Goal: Communication & Community: Share content

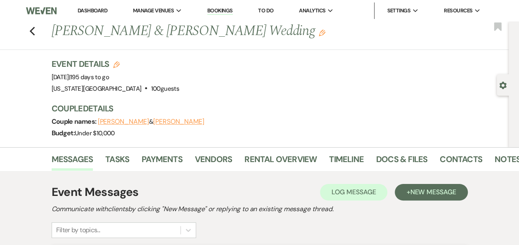
click at [94, 11] on link "Dashboard" at bounding box center [93, 10] width 30 height 7
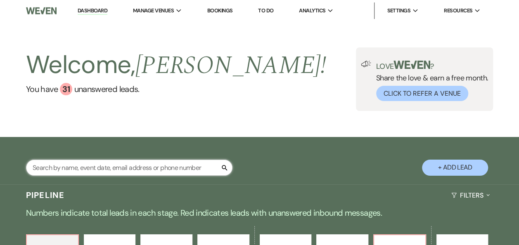
click at [96, 168] on input "text" at bounding box center [129, 168] width 206 height 16
type input "[PERSON_NAME]"
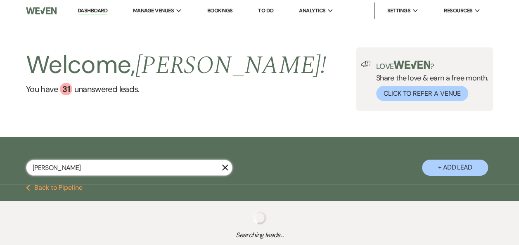
select select "6"
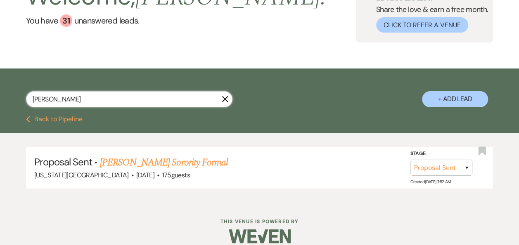
scroll to position [78, 0]
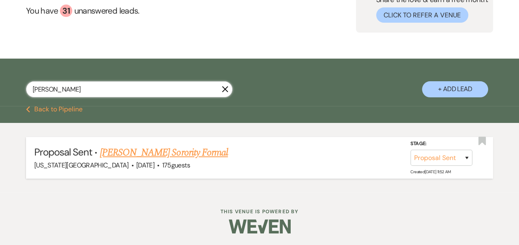
type input "[PERSON_NAME]"
click at [182, 151] on link "[PERSON_NAME] Sorority Formal" at bounding box center [164, 152] width 128 height 15
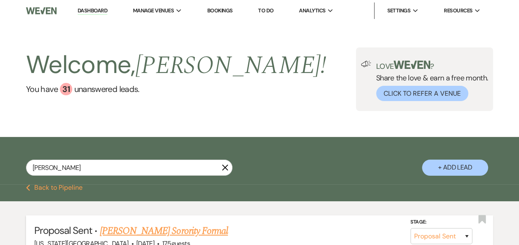
select select "6"
select select "22"
select select "13"
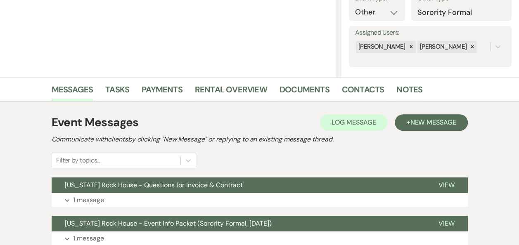
scroll to position [130, 0]
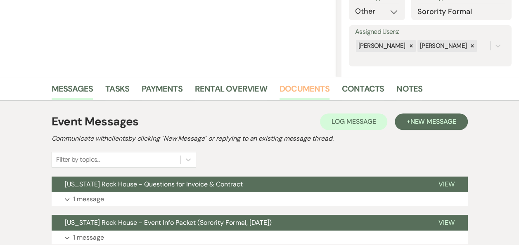
click at [299, 87] on link "Documents" at bounding box center [305, 91] width 50 height 18
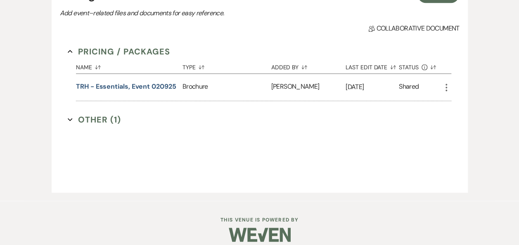
scroll to position [271, 0]
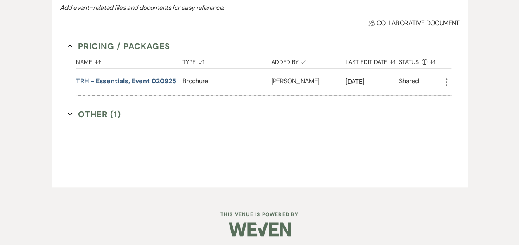
click at [99, 111] on button "Other (1) Expand" at bounding box center [94, 114] width 53 height 12
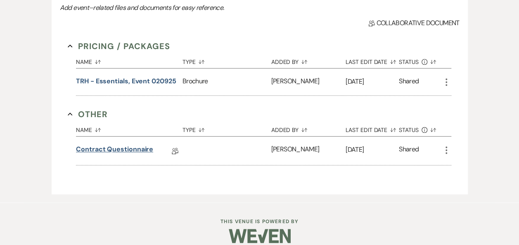
click at [123, 146] on link "Contract Questionnaire" at bounding box center [114, 151] width 77 height 13
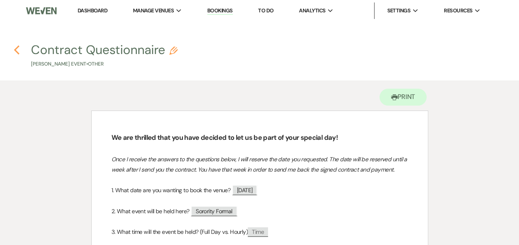
click at [17, 50] on icon "Previous" at bounding box center [17, 50] width 6 height 10
select select "6"
select select "22"
select select "13"
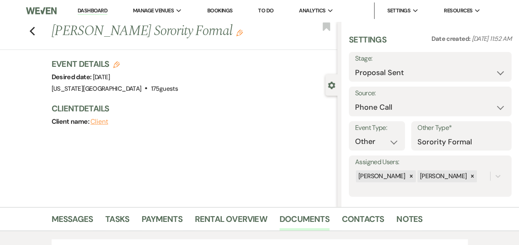
click at [95, 10] on link "Dashboard" at bounding box center [93, 11] width 30 height 8
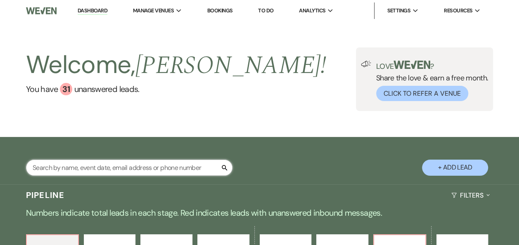
click at [108, 169] on input "text" at bounding box center [129, 168] width 206 height 16
type input "[PERSON_NAME]"
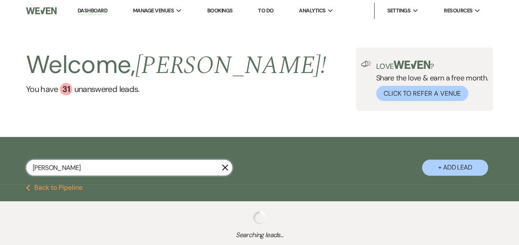
select select "5"
select select "8"
select select "10"
select select "5"
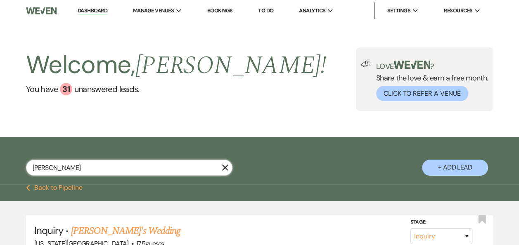
type input "[PERSON_NAME]"
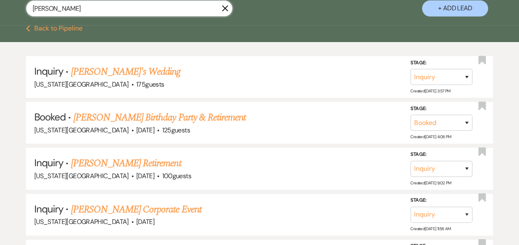
scroll to position [165, 0]
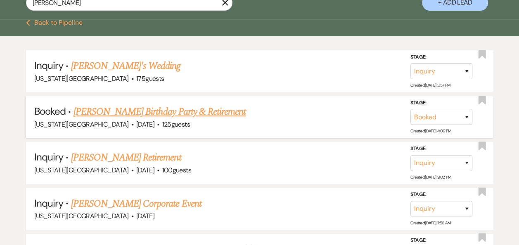
click at [194, 111] on link "[PERSON_NAME] Birthday Party & Retirement" at bounding box center [159, 111] width 173 height 15
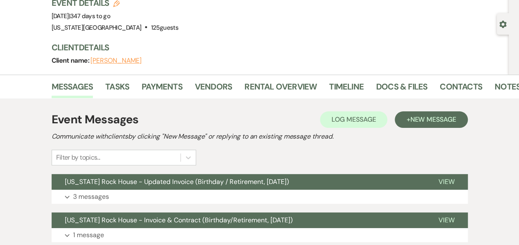
scroll to position [56, 0]
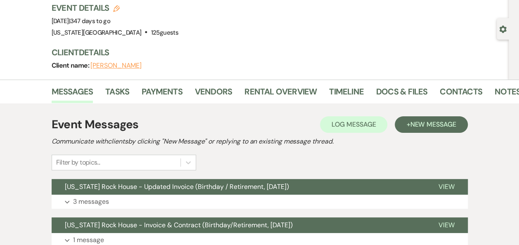
click at [121, 65] on button "[PERSON_NAME]" at bounding box center [115, 65] width 51 height 7
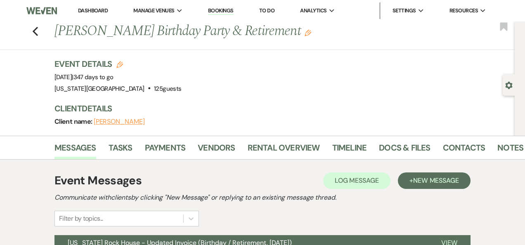
select select "1"
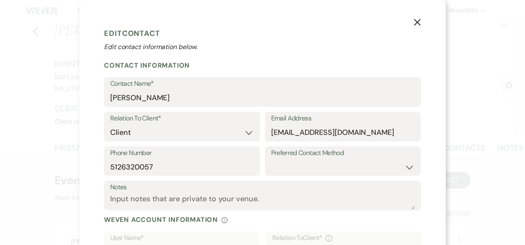
click at [414, 24] on use "button" at bounding box center [417, 22] width 7 height 7
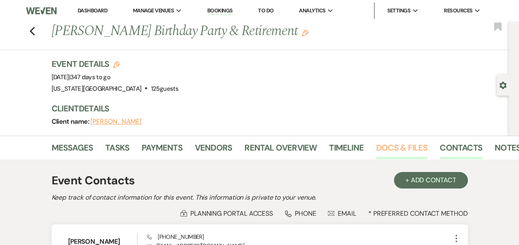
click at [392, 147] on link "Docs & Files" at bounding box center [401, 150] width 51 height 18
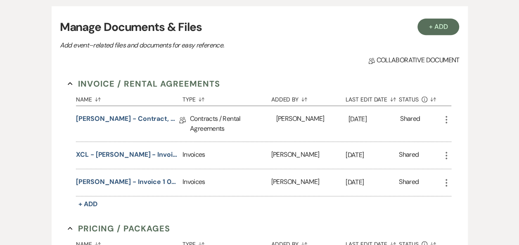
scroll to position [154, 0]
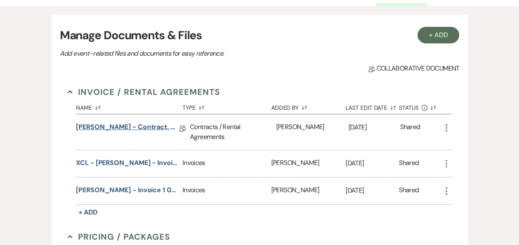
click at [150, 127] on link "[PERSON_NAME] - Contract, Unsigned 091125" at bounding box center [127, 128] width 103 height 13
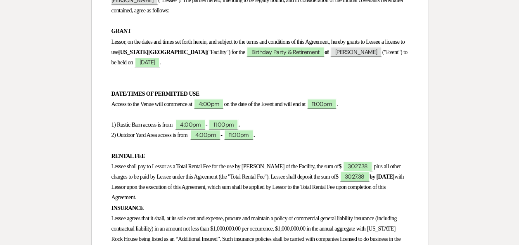
scroll to position [180, 0]
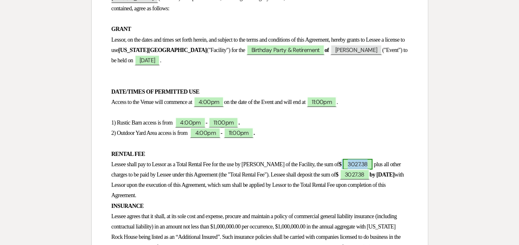
click at [348, 167] on span "3027.38" at bounding box center [358, 164] width 30 height 11
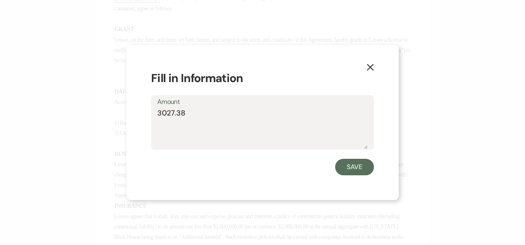
drag, startPoint x: 192, startPoint y: 114, endPoint x: 156, endPoint y: 110, distance: 36.9
click at [156, 110] on div "Amount 3027.38" at bounding box center [262, 122] width 223 height 55
drag, startPoint x: 198, startPoint y: 113, endPoint x: 153, endPoint y: 117, distance: 45.2
click at [153, 117] on div "Amount 3363.37" at bounding box center [262, 122] width 223 height 55
type textarea "3363.37"
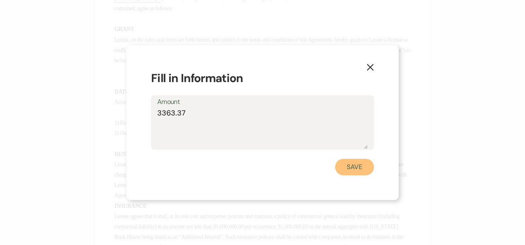
click at [355, 168] on button "Save" at bounding box center [354, 167] width 39 height 17
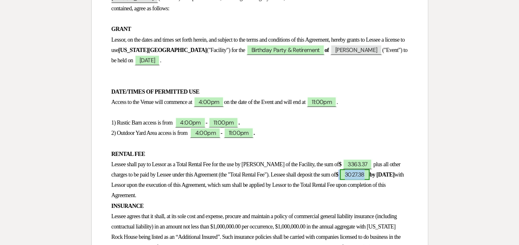
click at [370, 173] on span "3027.38" at bounding box center [355, 174] width 30 height 11
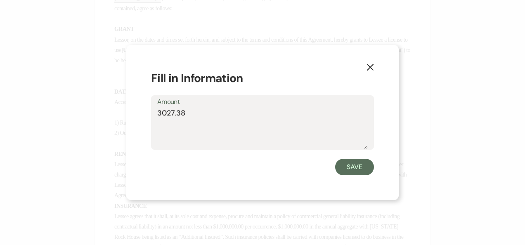
drag, startPoint x: 191, startPoint y: 115, endPoint x: 146, endPoint y: 108, distance: 45.5
click at [146, 108] on div "X Fill in Information Amount 3027.38 Save" at bounding box center [262, 123] width 273 height 156
type textarea "3363.37"
click at [352, 171] on button "Save" at bounding box center [354, 167] width 39 height 17
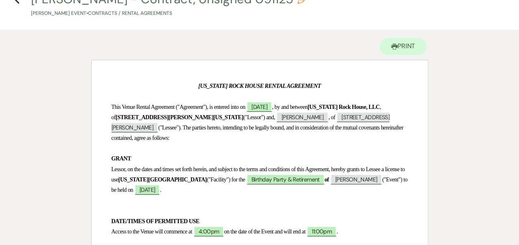
scroll to position [0, 0]
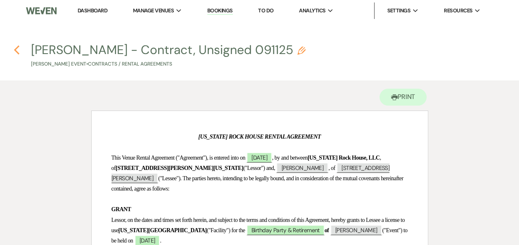
click at [16, 49] on use "button" at bounding box center [16, 49] width 5 height 9
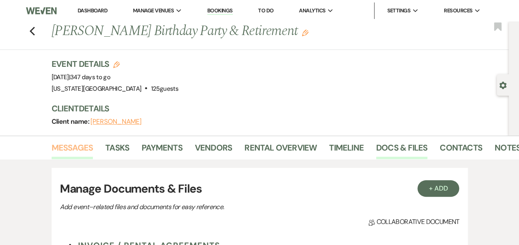
click at [81, 146] on link "Messages" at bounding box center [73, 150] width 42 height 18
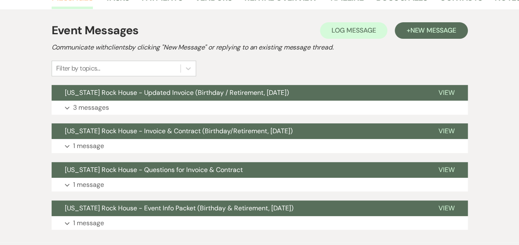
scroll to position [148, 0]
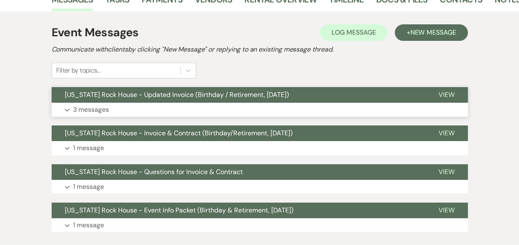
click at [448, 94] on span "View" at bounding box center [447, 94] width 16 height 9
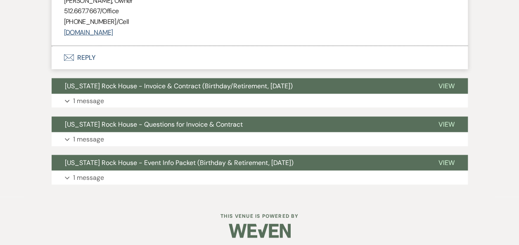
scroll to position [790, 0]
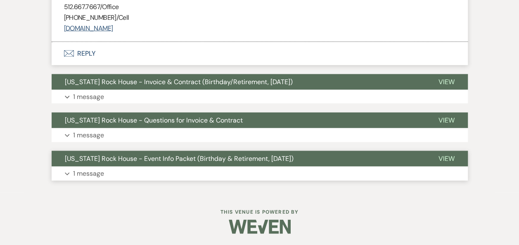
click at [446, 160] on span "View" at bounding box center [447, 158] width 16 height 9
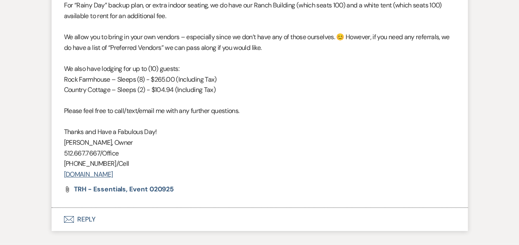
scroll to position [1404, 0]
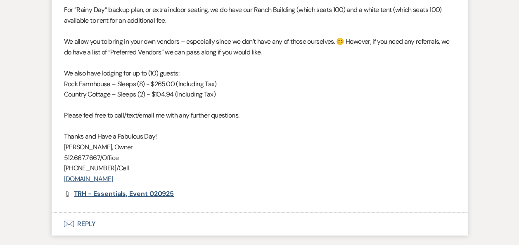
click at [131, 196] on span "TRH - Essentials, Event 020925" at bounding box center [124, 194] width 100 height 9
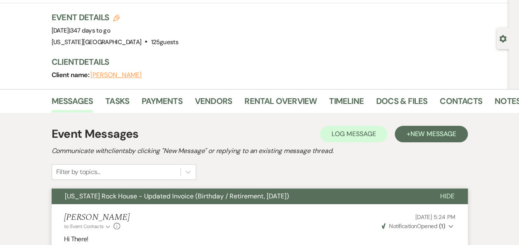
scroll to position [55, 0]
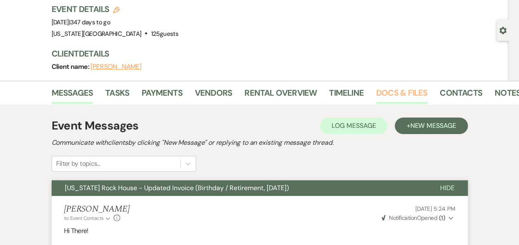
click at [389, 93] on link "Docs & Files" at bounding box center [401, 95] width 51 height 18
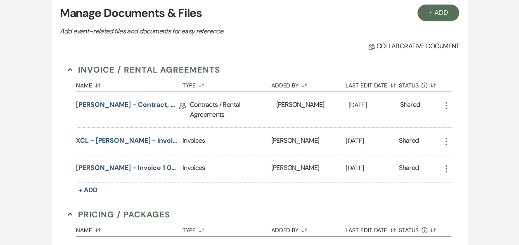
scroll to position [177, 0]
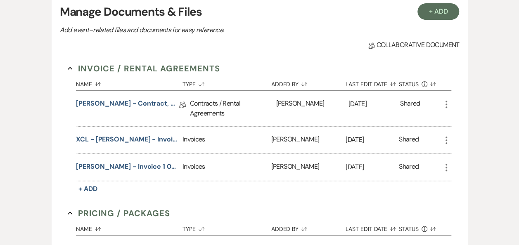
click at [445, 167] on icon "More" at bounding box center [446, 168] width 10 height 10
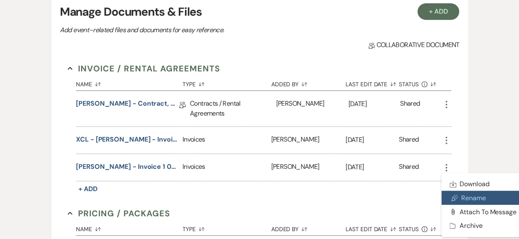
click at [465, 196] on button "Pencil Rename" at bounding box center [482, 198] width 83 height 14
select select "22"
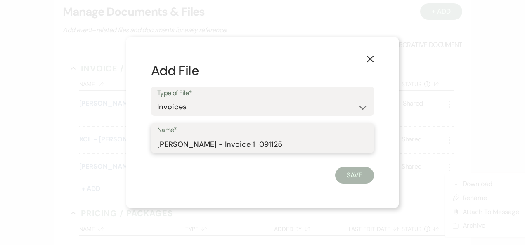
click at [157, 145] on input "[PERSON_NAME] - Invoice 1 091125" at bounding box center [262, 144] width 211 height 16
type input "XCL - [PERSON_NAME] - Invoice 1 091125"
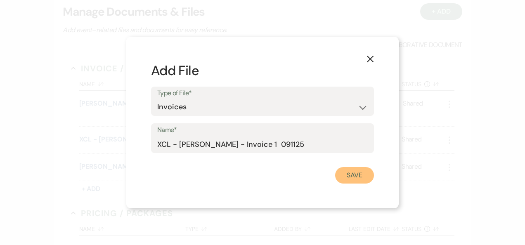
click at [357, 179] on button "Save" at bounding box center [354, 175] width 39 height 17
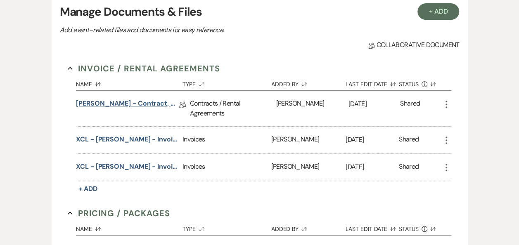
click at [153, 105] on link "[PERSON_NAME] - Contract, Unsigned 091125" at bounding box center [127, 105] width 103 height 13
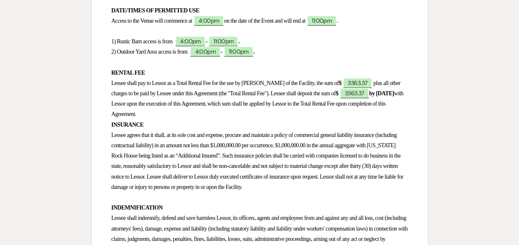
scroll to position [266, 0]
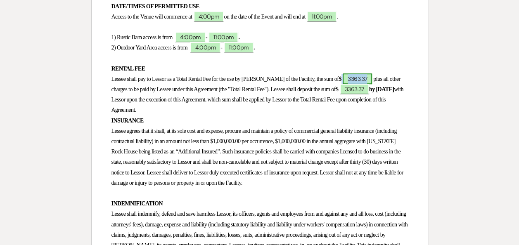
click at [350, 78] on span "3363.37" at bounding box center [357, 79] width 29 height 11
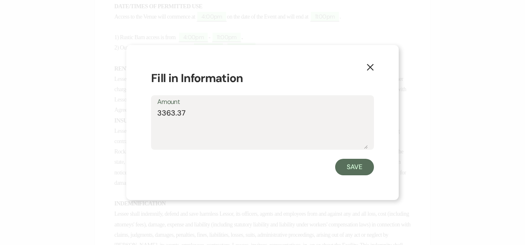
drag, startPoint x: 199, startPoint y: 115, endPoint x: 151, endPoint y: 113, distance: 48.4
click at [151, 113] on div "X Fill in Information Amount 3363.37 Save" at bounding box center [262, 123] width 273 height 156
drag, startPoint x: 195, startPoint y: 119, endPoint x: 97, endPoint y: 108, distance: 98.5
click at [97, 108] on div "X Fill in Information Amount 3249.63 Save" at bounding box center [262, 122] width 525 height 245
type textarea "3249.63"
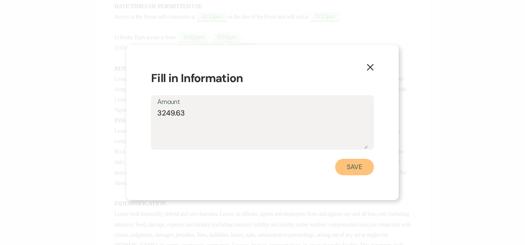
click at [349, 170] on button "Save" at bounding box center [354, 167] width 39 height 17
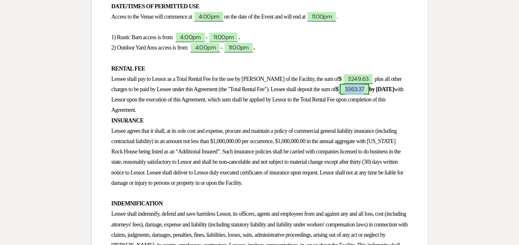
click at [369, 90] on span "3363.37" at bounding box center [354, 89] width 29 height 11
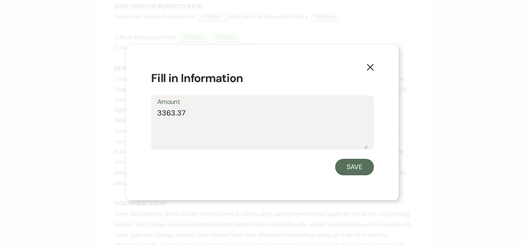
drag, startPoint x: 210, startPoint y: 114, endPoint x: -2, endPoint y: 103, distance: 212.1
type textarea "3249.63"
click at [351, 168] on button "Save" at bounding box center [354, 167] width 39 height 17
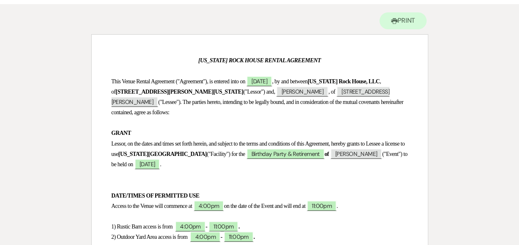
scroll to position [0, 0]
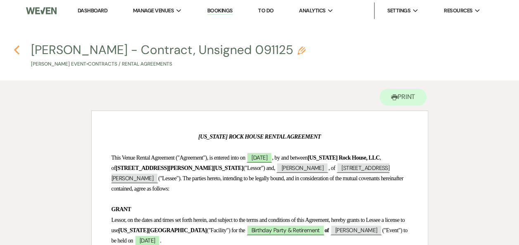
click at [17, 51] on use "button" at bounding box center [16, 49] width 5 height 9
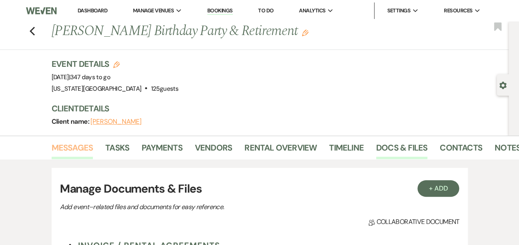
click at [76, 145] on link "Messages" at bounding box center [73, 150] width 42 height 18
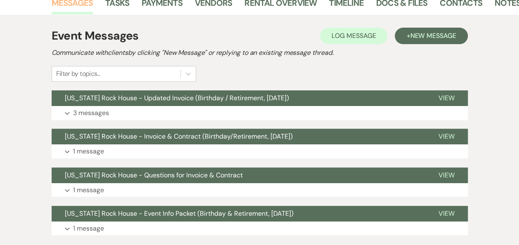
scroll to position [140, 0]
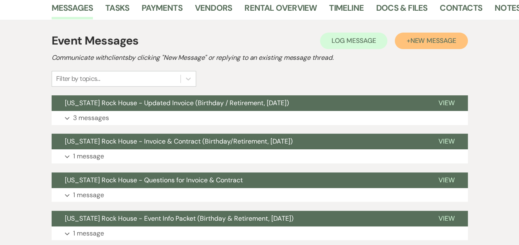
click at [424, 42] on span "New Message" at bounding box center [433, 40] width 46 height 9
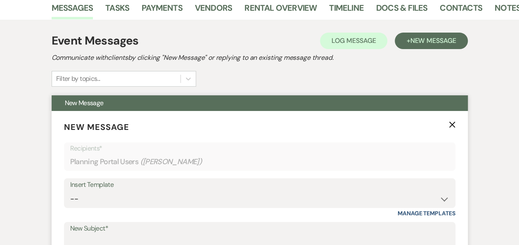
click at [171, 234] on label "New Subject*" at bounding box center [259, 229] width 379 height 12
click at [171, 235] on input "New Subject*" at bounding box center [259, 243] width 379 height 16
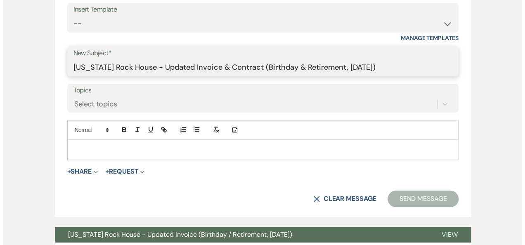
scroll to position [315, 0]
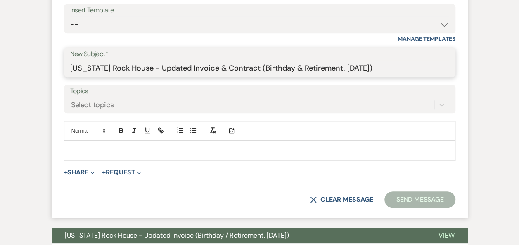
type input "[US_STATE] Rock House - Updated Invoice & Contract (Birthday & Retirement, [DAT…"
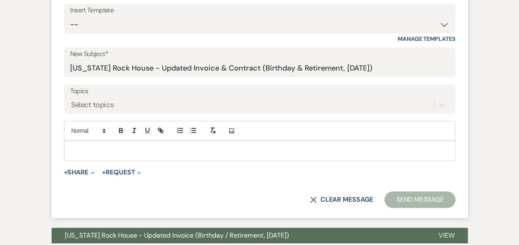
click at [79, 147] on p at bounding box center [260, 150] width 378 height 9
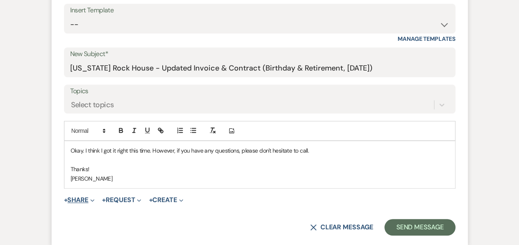
click at [84, 197] on button "+ Share Expand" at bounding box center [79, 200] width 31 height 7
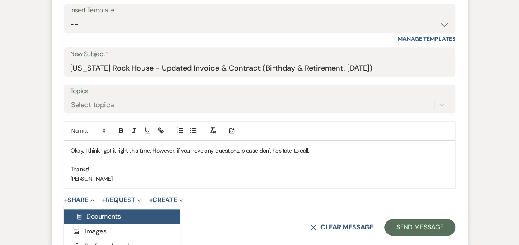
click at [106, 216] on span "Doc Upload Documents" at bounding box center [97, 216] width 47 height 9
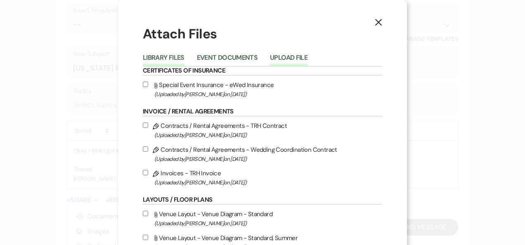
click at [286, 55] on button "Upload File" at bounding box center [289, 61] width 38 height 12
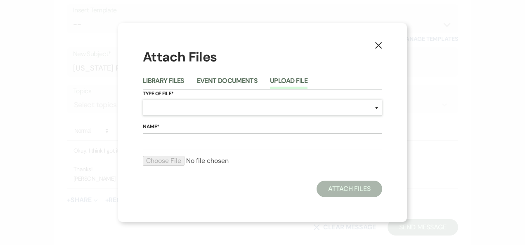
click at [377, 111] on select "Special Event Insurance Vendor Certificate of Insurance Contracts / Rental Agre…" at bounding box center [263, 108] width 240 height 16
select select "22"
click at [143, 100] on select "Special Event Insurance Vendor Certificate of Insurance Contracts / Rental Agre…" at bounding box center [263, 108] width 240 height 16
click at [236, 140] on input "Name*" at bounding box center [263, 141] width 240 height 16
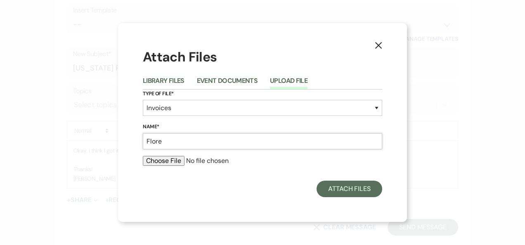
type input "[PERSON_NAME] - Invoice 1 091125"
click at [175, 162] on input "file" at bounding box center [263, 161] width 240 height 10
type input "C:\fakepath\[PERSON_NAME] - Invoice 1 091125.pdf"
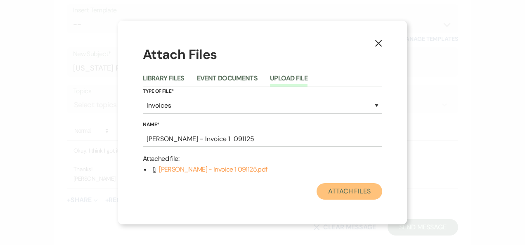
click at [356, 195] on button "Attach Files" at bounding box center [350, 191] width 66 height 17
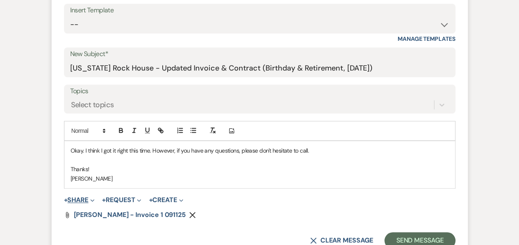
click at [83, 197] on button "+ Share Expand" at bounding box center [79, 200] width 31 height 7
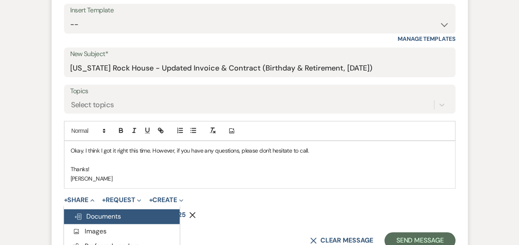
click at [101, 215] on span "Doc Upload Documents" at bounding box center [97, 216] width 47 height 9
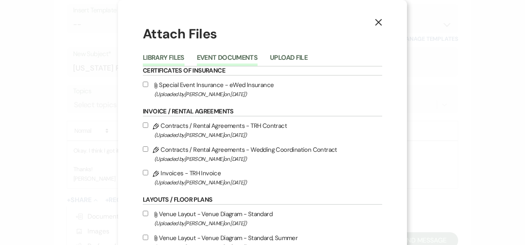
click at [227, 60] on button "Event Documents" at bounding box center [227, 61] width 61 height 12
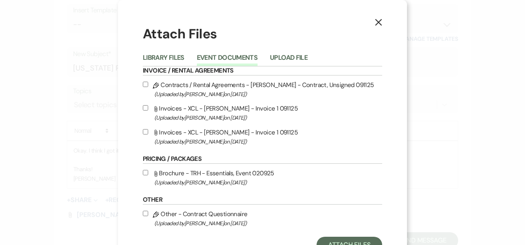
click at [143, 83] on input "Pencil Contracts / Rental Agreements - [PERSON_NAME] - Contract, Unsigned 09112…" at bounding box center [145, 84] width 5 height 5
checkbox input "true"
click at [364, 243] on button "Attach Files" at bounding box center [350, 245] width 66 height 17
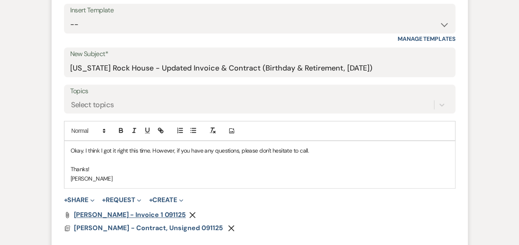
click at [121, 213] on span "[PERSON_NAME] - Invoice 1 091125" at bounding box center [130, 215] width 112 height 9
click at [137, 213] on span "[PERSON_NAME] - Invoice 1 091125" at bounding box center [130, 215] width 112 height 9
click at [159, 228] on span "[PERSON_NAME] - Contract, Unsigned 091125" at bounding box center [148, 228] width 149 height 9
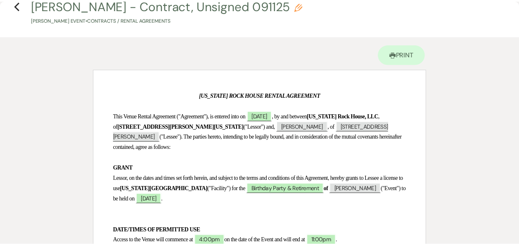
scroll to position [0, 0]
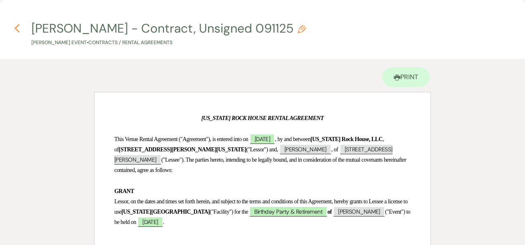
click at [15, 31] on icon "Previous" at bounding box center [17, 29] width 6 height 10
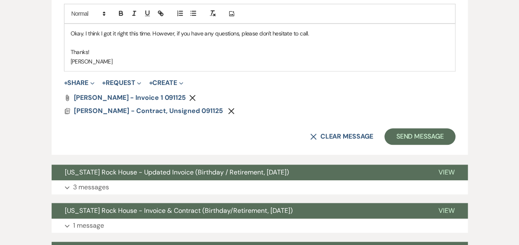
scroll to position [436, 0]
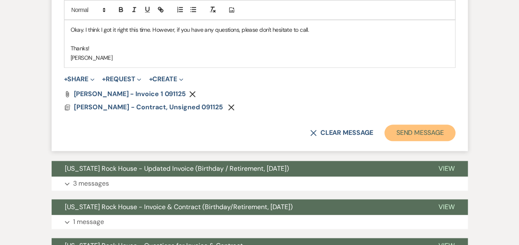
click at [420, 130] on button "Send Message" at bounding box center [419, 133] width 71 height 17
